Goal: Communication & Community: Answer question/provide support

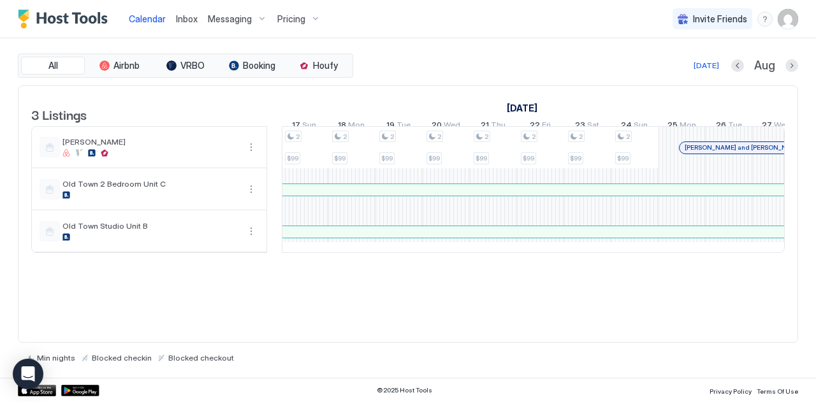
click at [186, 17] on span "Inbox" at bounding box center [187, 18] width 22 height 11
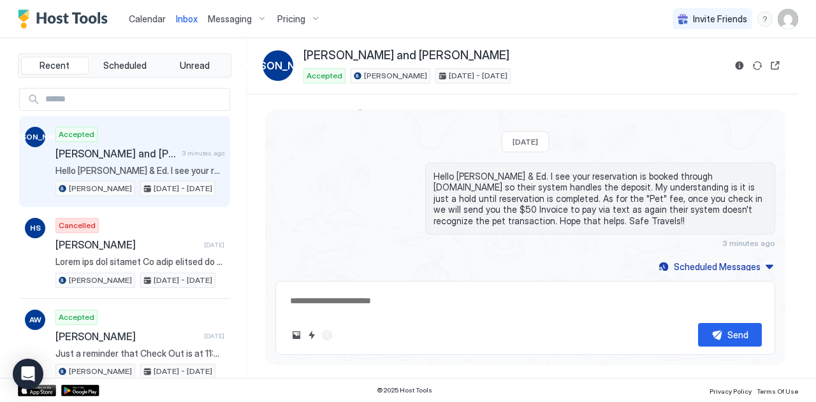
click at [152, 18] on span "Calendar" at bounding box center [147, 18] width 37 height 11
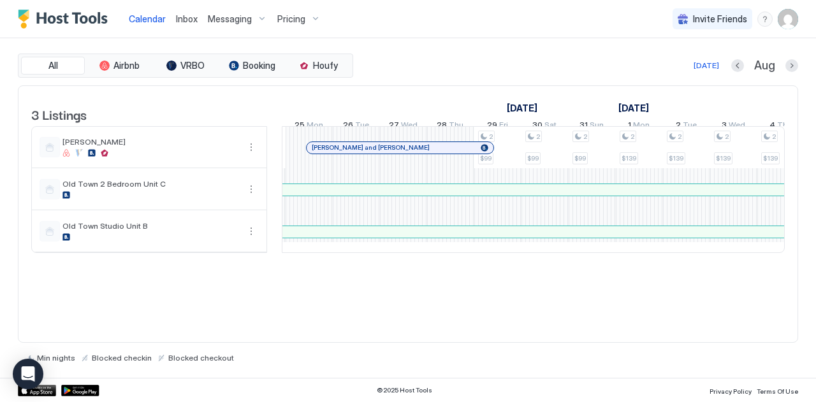
scroll to position [0, 1431]
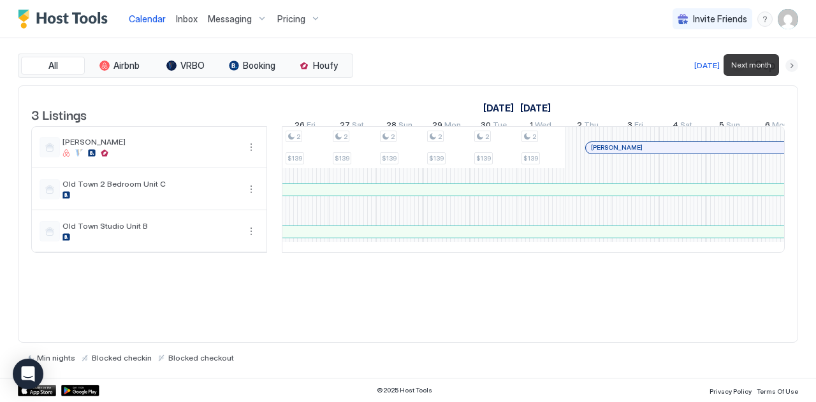
click at [791, 63] on button "Next month" at bounding box center [791, 65] width 13 height 13
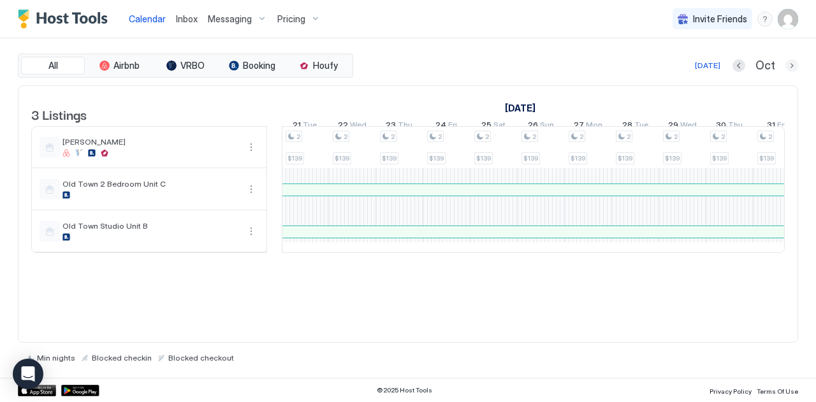
drag, startPoint x: 791, startPoint y: 63, endPoint x: 411, endPoint y: 265, distance: 430.4
click at [411, 265] on div "All Airbnb VRBO Booking Houfy [DATE] [DATE] Listings [DATE] [DATE] 6 Mon 7 Tue …" at bounding box center [408, 208] width 780 height 309
click at [351, 150] on div "2 $139 2 $139 2 $139 2 $139 2 $139 2 $139 2 $139 2 $139 2 $139 2 $139 2 $139 2 …" at bounding box center [777, 190] width 2406 height 126
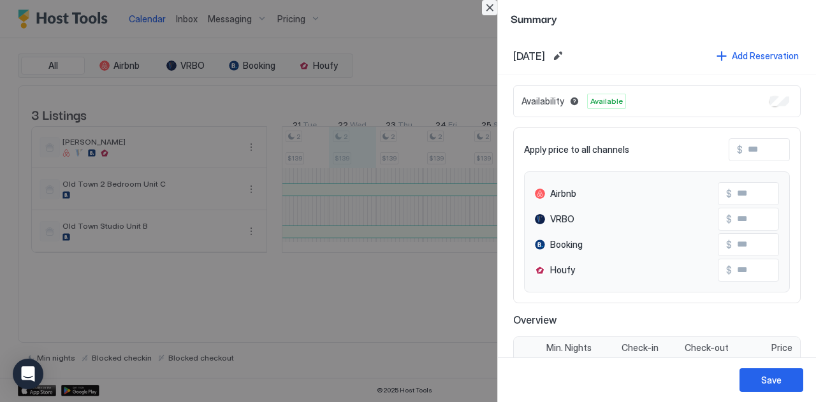
click at [490, 3] on button "Close" at bounding box center [489, 7] width 15 height 15
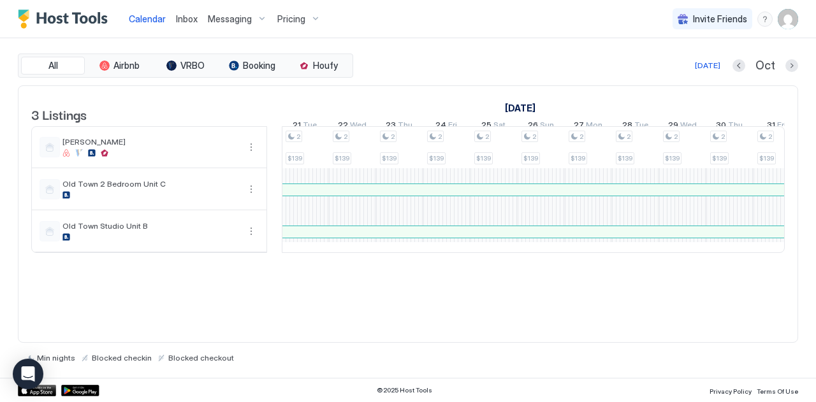
scroll to position [0, 268]
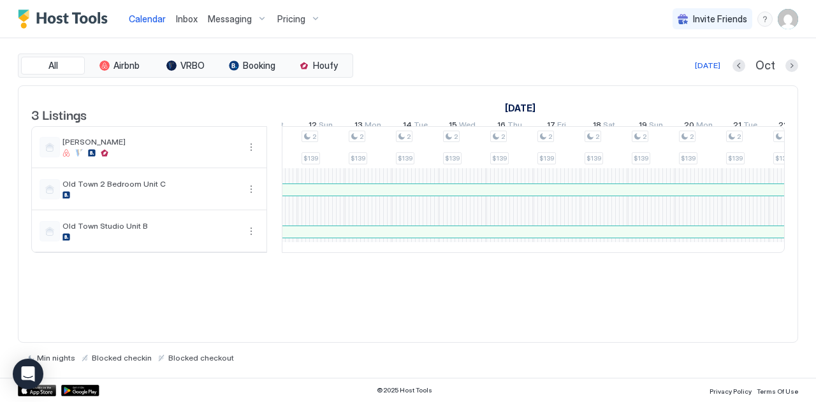
click at [191, 22] on span "Inbox" at bounding box center [187, 18] width 22 height 11
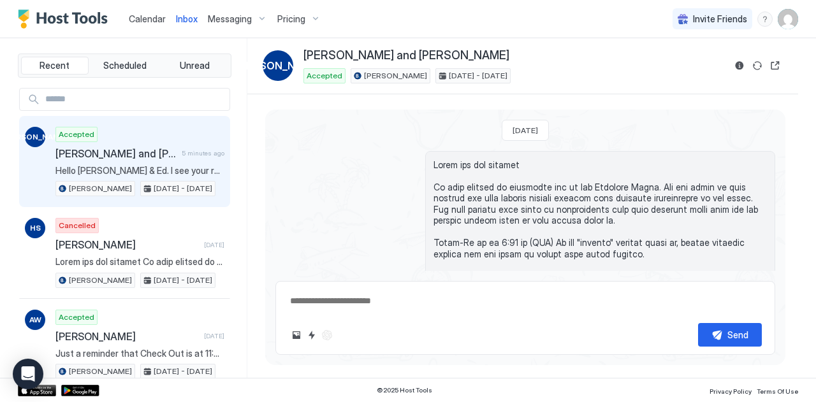
scroll to position [650, 0]
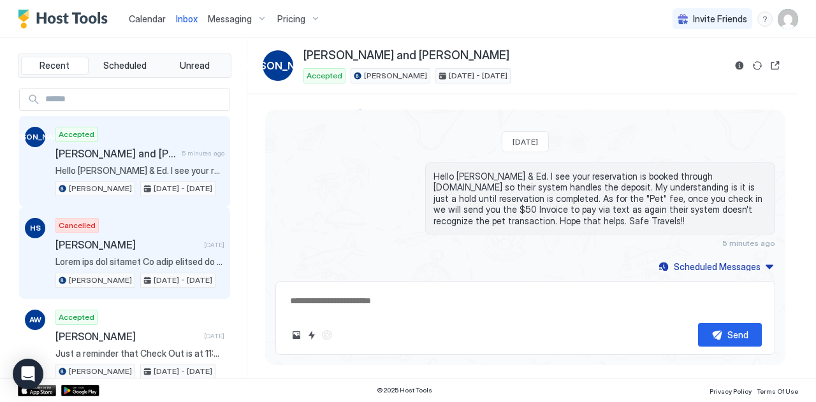
click at [167, 230] on div "Cancelled [PERSON_NAME] [DATE] [PERSON_NAME] [DATE] - [DATE]" at bounding box center [139, 253] width 169 height 70
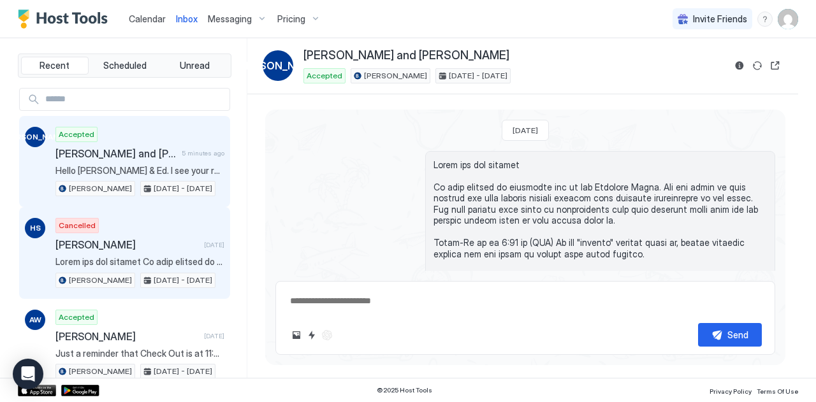
type textarea "*"
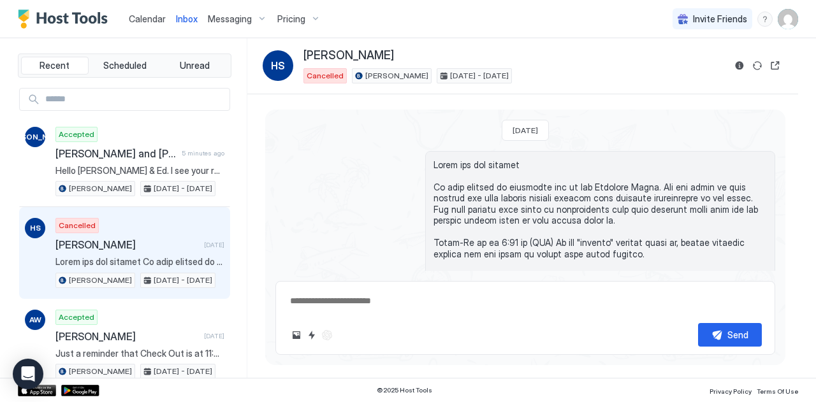
click at [167, 230] on div "Cancelled [PERSON_NAME] [DATE] [PERSON_NAME] [DATE] - [DATE]" at bounding box center [139, 253] width 169 height 70
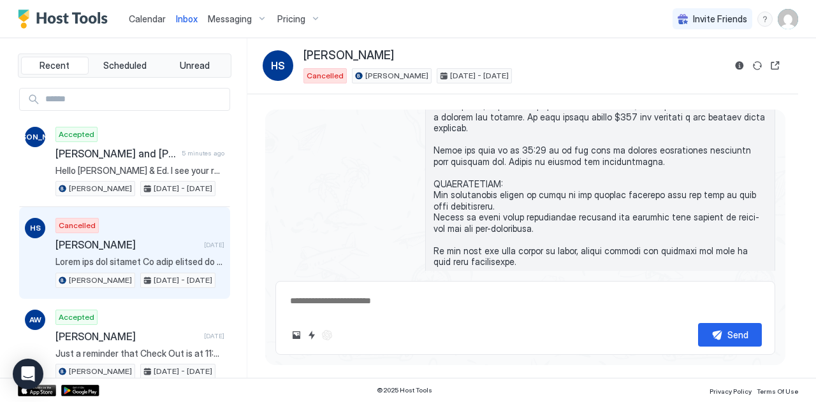
scroll to position [354, 0]
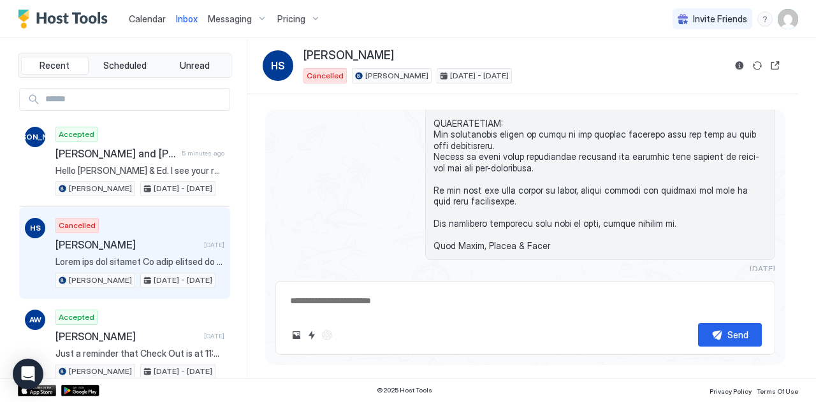
click at [794, 271] on div "[DATE] Send" at bounding box center [522, 236] width 551 height 284
click at [150, 24] on span "Calendar" at bounding box center [147, 18] width 37 height 11
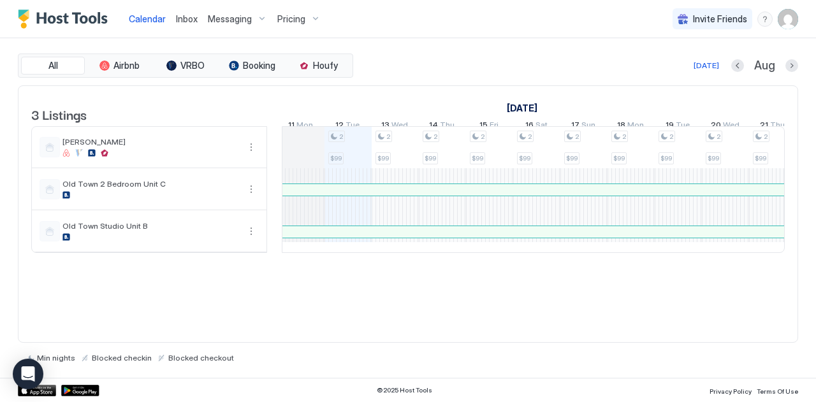
scroll to position [0, 657]
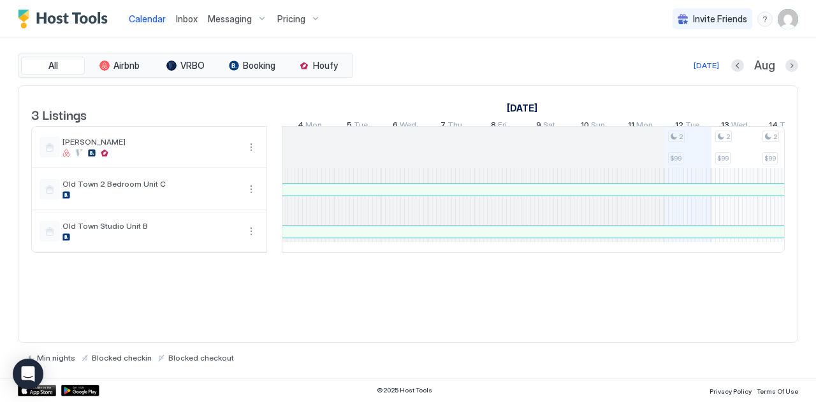
click at [421, 314] on div "3 Listings [DATE] [DATE] [DATE] 28 Mon 29 Tue 30 Wed 31 Thu 1 Fri 2 Sat 3 Sun 4…" at bounding box center [408, 214] width 780 height 258
click at [793, 64] on button "Next month" at bounding box center [791, 65] width 13 height 13
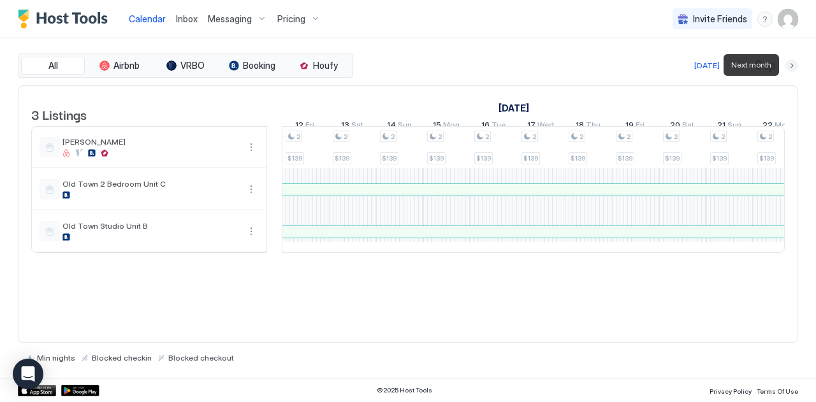
click at [793, 64] on button "Next month" at bounding box center [791, 65] width 13 height 13
